Goal: Task Accomplishment & Management: Use online tool/utility

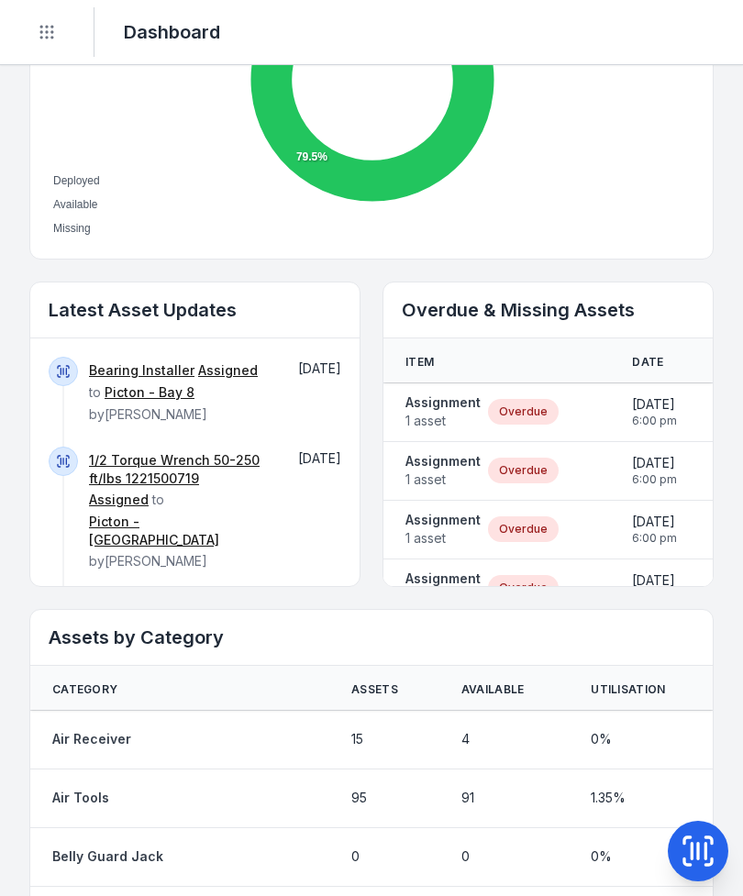
scroll to position [825, 0]
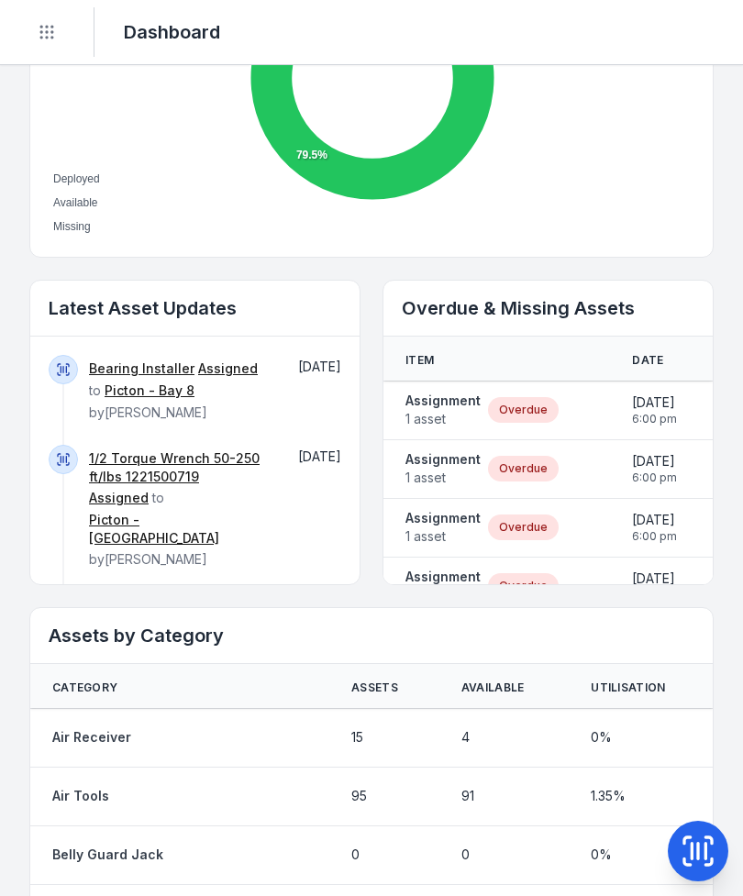
click at [448, 405] on strong "Assignment" at bounding box center [442, 401] width 75 height 18
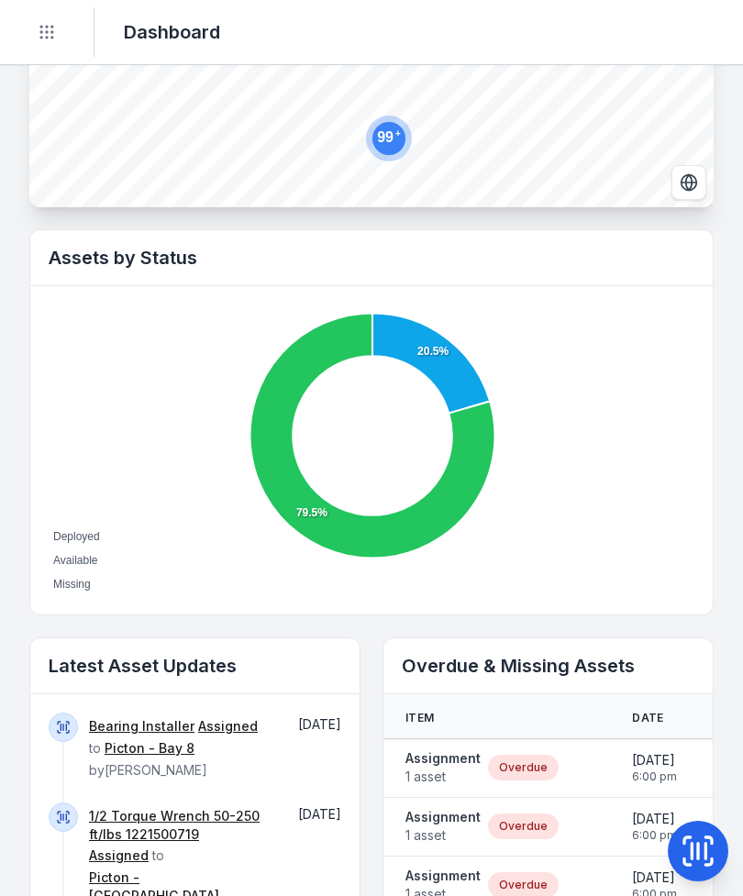
scroll to position [471, 0]
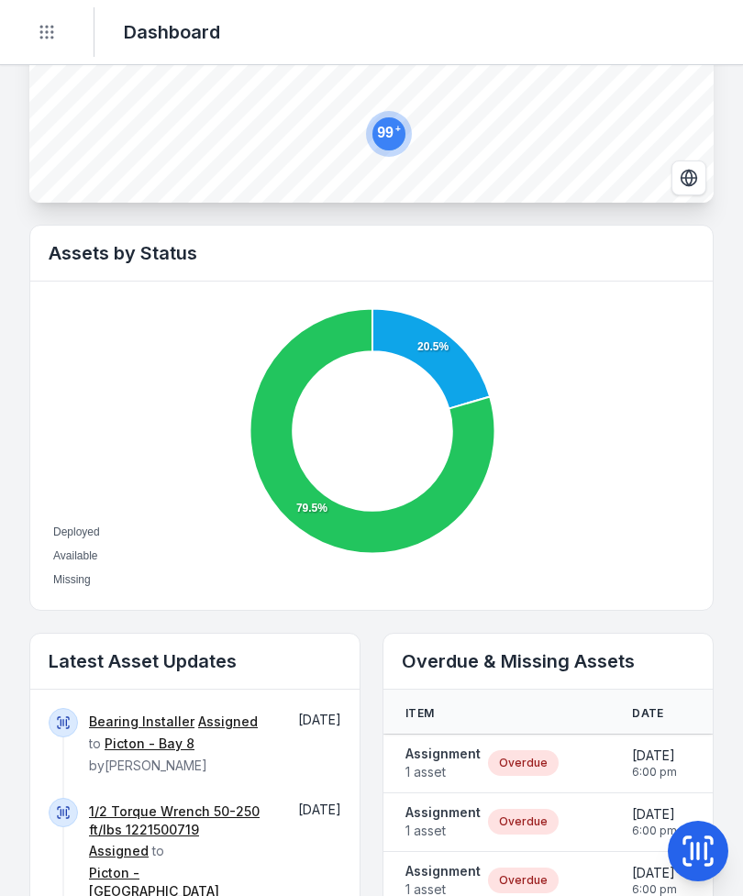
click at [471, 760] on strong "Assignment" at bounding box center [442, 754] width 75 height 18
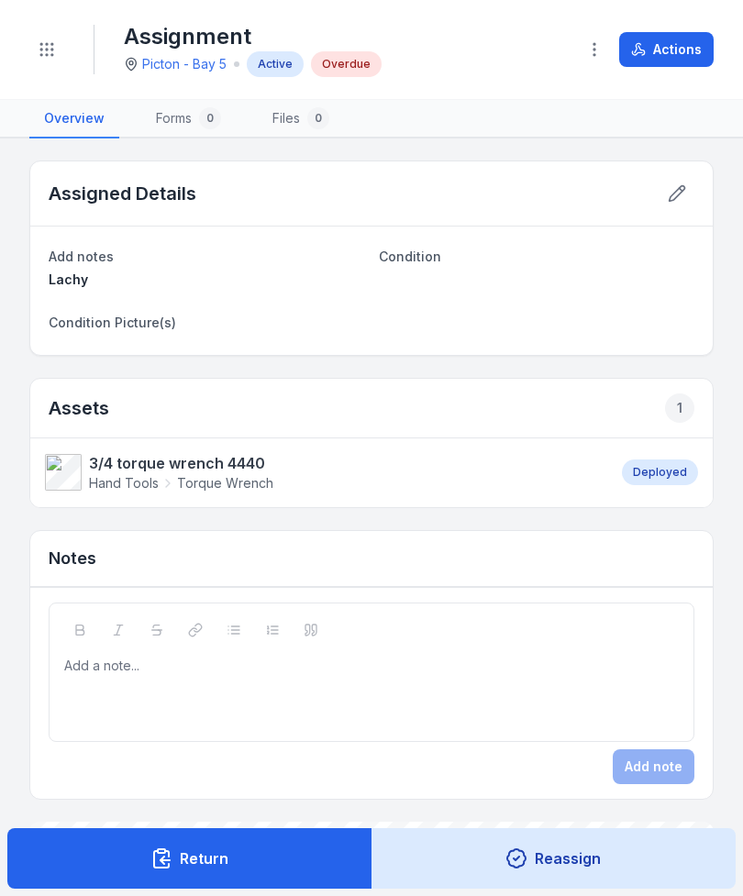
click at [688, 50] on button "Actions" at bounding box center [666, 49] width 94 height 35
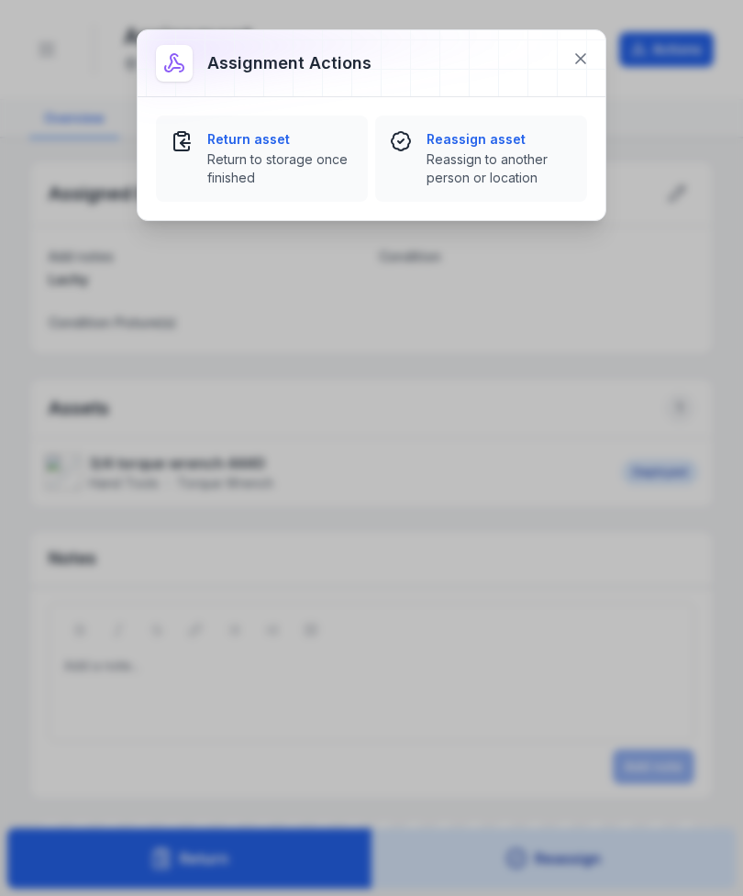
click at [274, 159] on span "Return to storage once finished" at bounding box center [280, 168] width 146 height 37
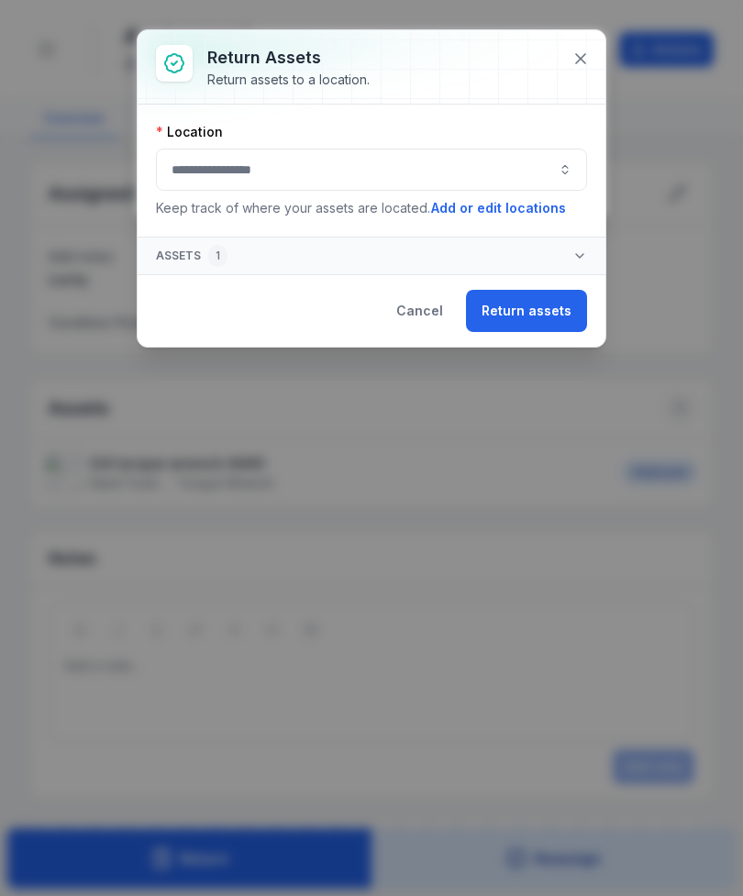
click at [476, 167] on button "button" at bounding box center [371, 170] width 431 height 42
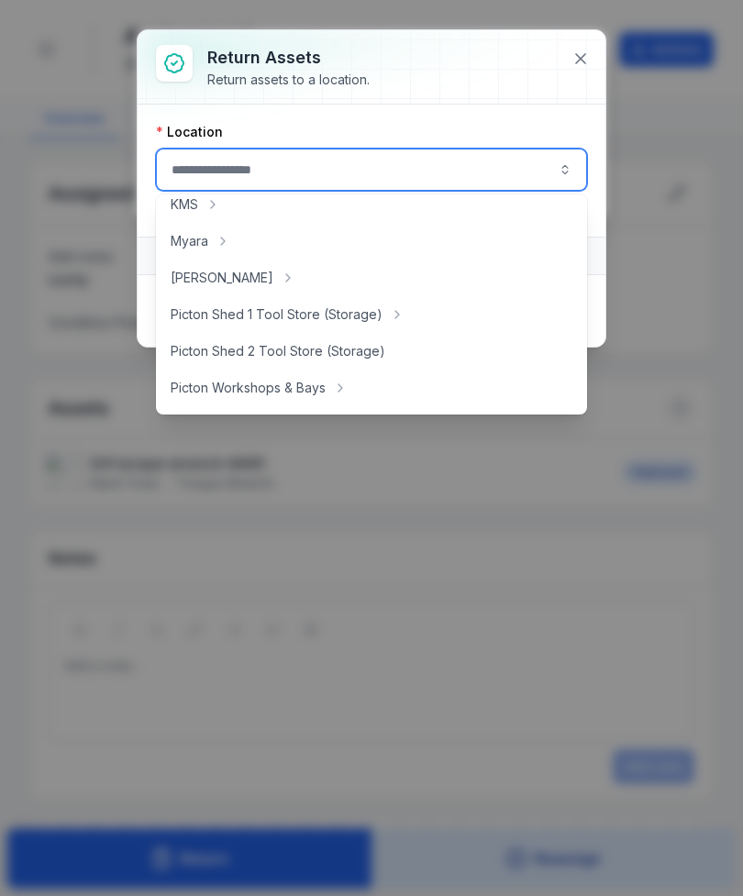
scroll to position [271, 0]
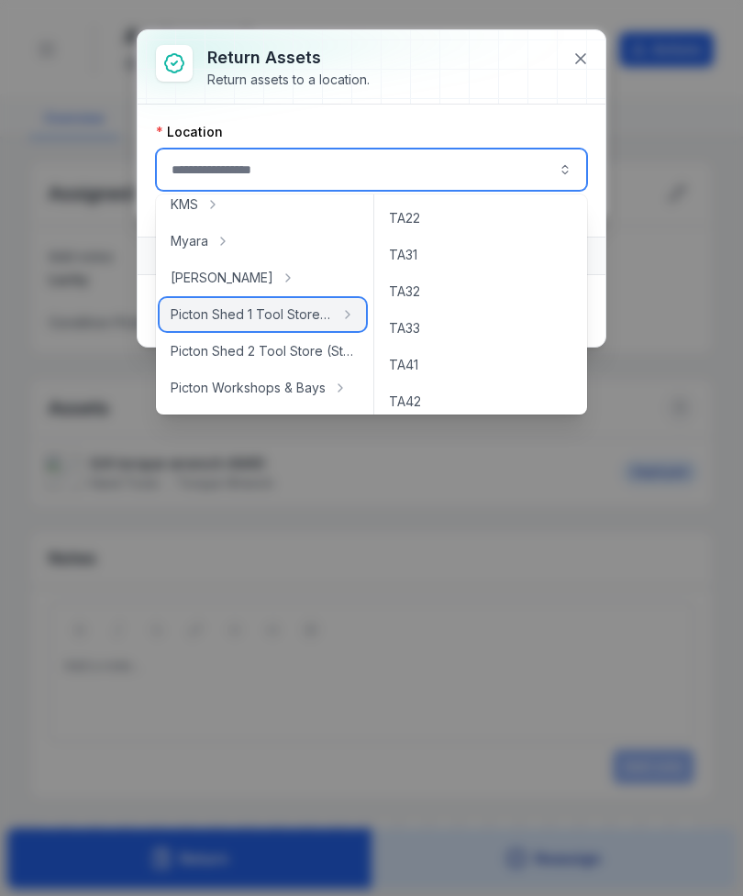
click at [304, 318] on span "Picton Shed 1 Tool Store (Storage)" at bounding box center [252, 314] width 162 height 18
type input "**********"
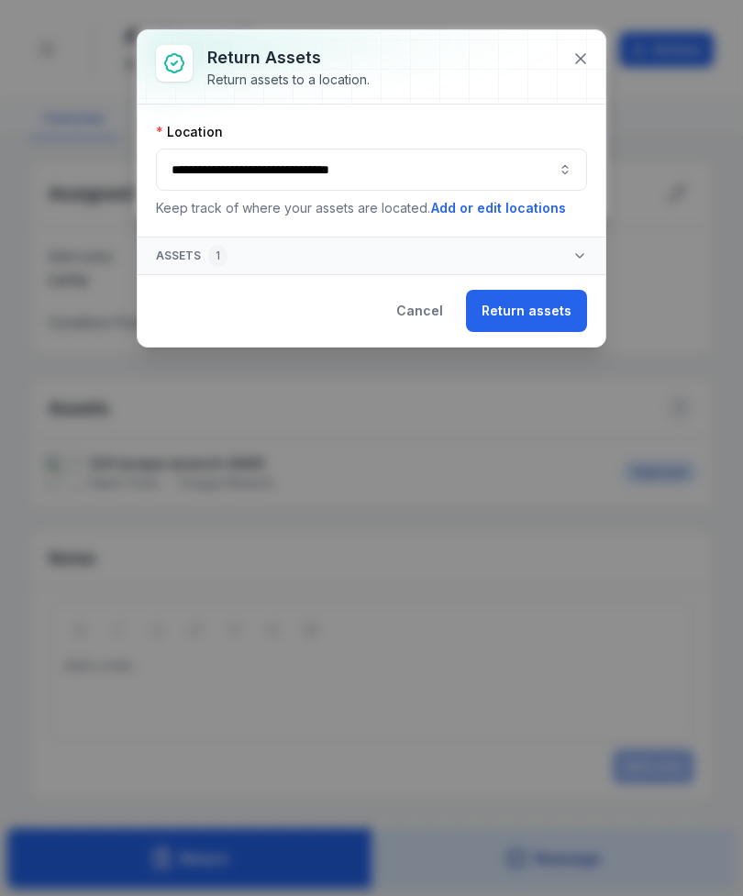
click at [527, 328] on button "Return assets" at bounding box center [526, 311] width 121 height 42
